Goal: Information Seeking & Learning: Check status

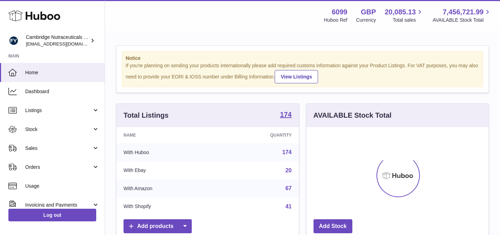
scroll to position [109, 182]
click at [56, 145] on span "Sales" at bounding box center [58, 148] width 67 height 7
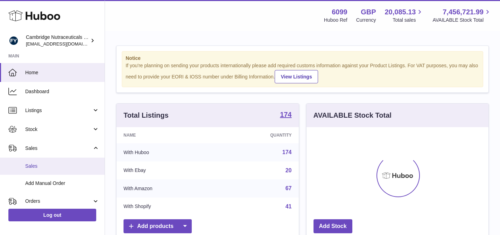
click at [59, 162] on link "Sales" at bounding box center [52, 166] width 105 height 17
click at [63, 165] on span "Sales" at bounding box center [62, 166] width 74 height 7
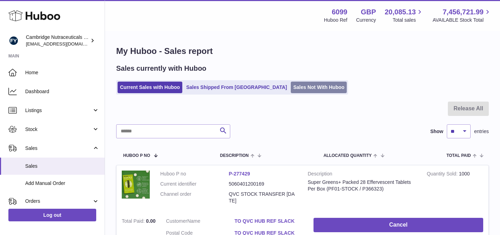
click at [291, 86] on link "Sales Not With Huboo" at bounding box center [319, 88] width 56 height 12
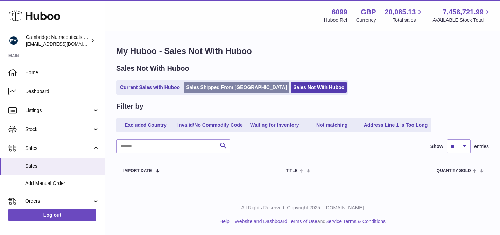
click at [202, 87] on link "Sales Shipped From Huboo" at bounding box center [237, 88] width 106 height 12
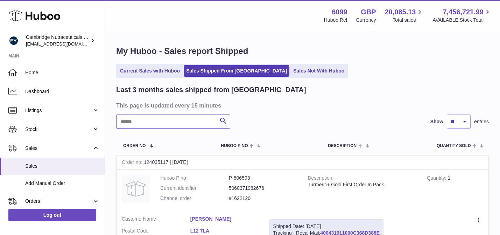
click at [157, 121] on input "text" at bounding box center [173, 121] width 114 height 14
type input "**********"
